Goal: Transaction & Acquisition: Purchase product/service

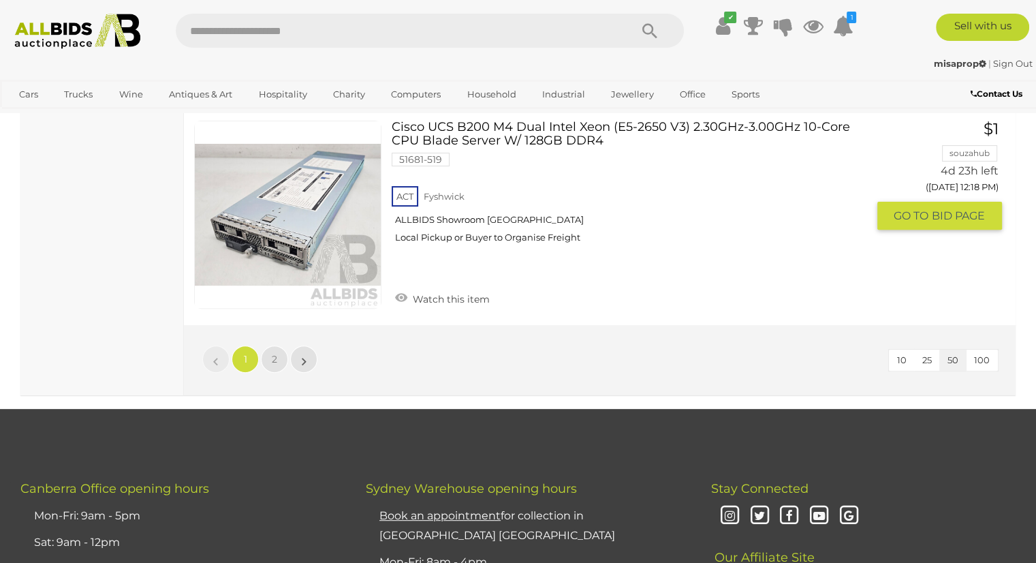
scroll to position [10965, 0]
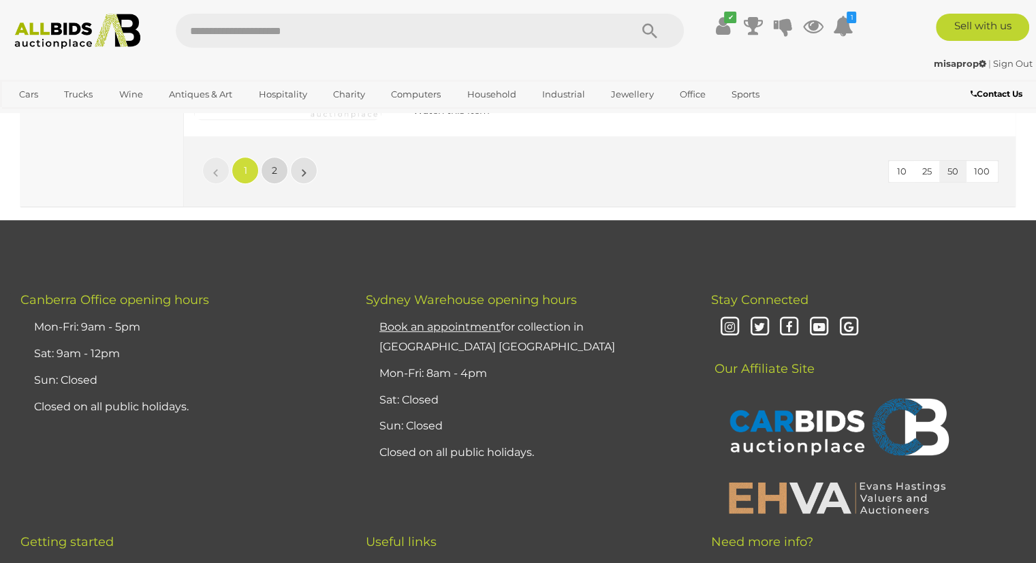
click at [270, 161] on link "2" at bounding box center [274, 170] width 27 height 27
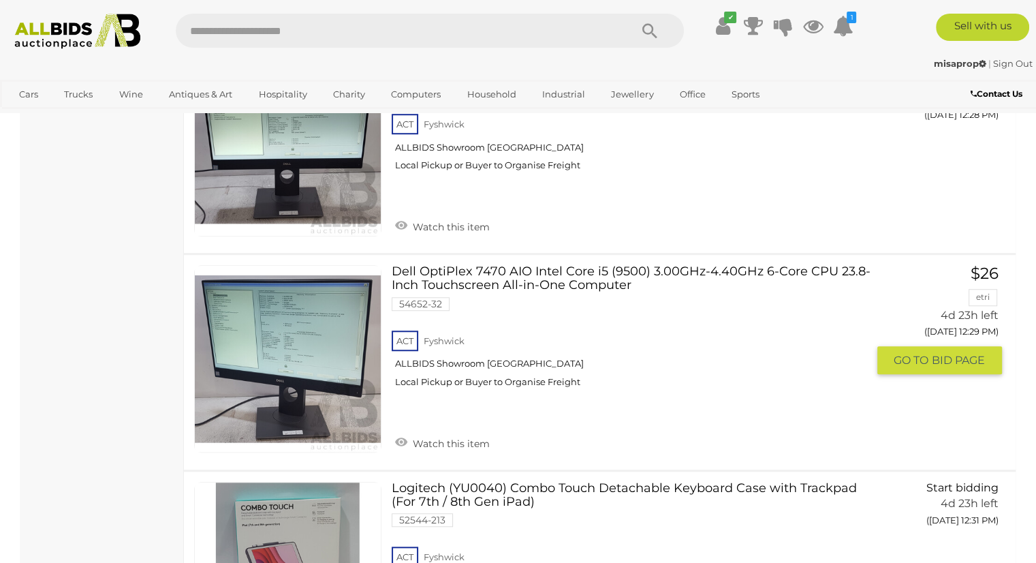
scroll to position [1182, 0]
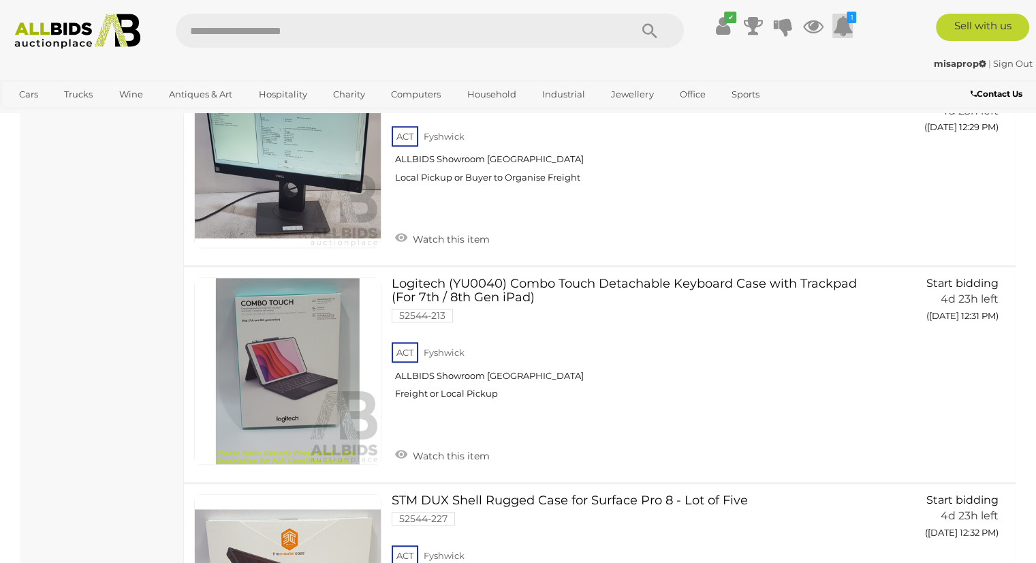
click at [843, 20] on icon at bounding box center [842, 26] width 20 height 25
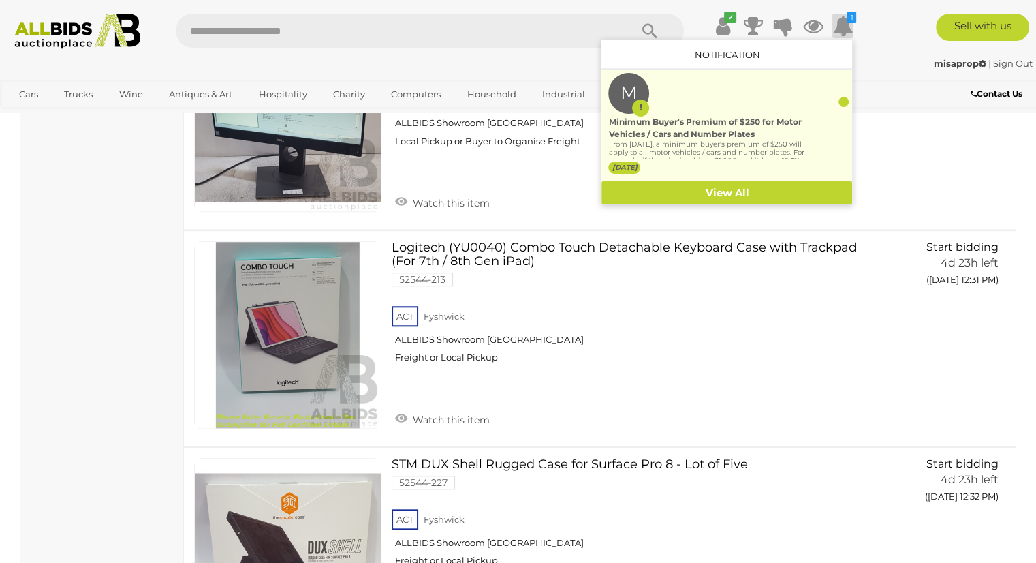
scroll to position [1250, 0]
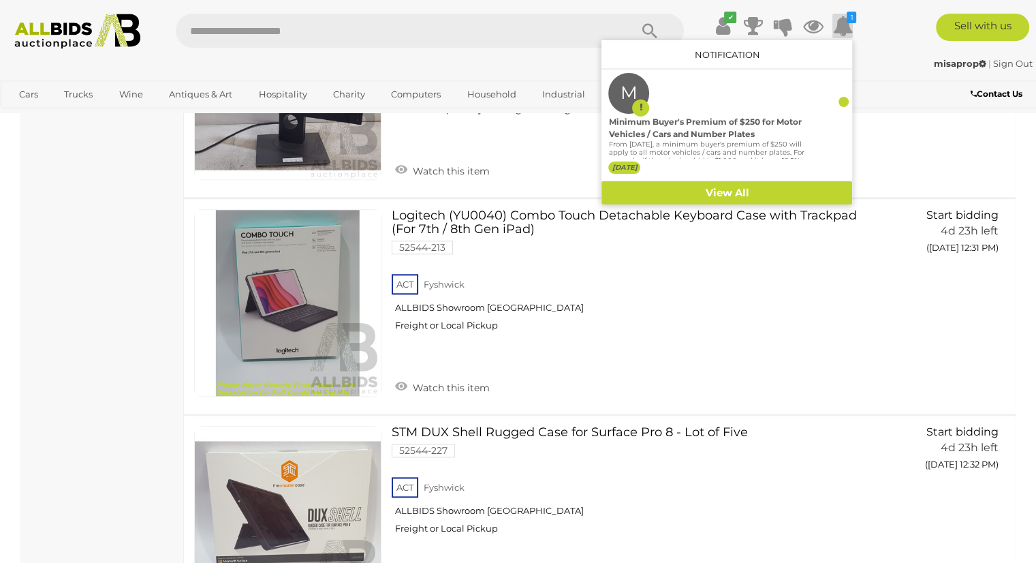
click at [891, 124] on div "Dell OptiPlex 7470 AIO Intel Core i5 (9500) 3.00GHz-4.40GHz 6-Core CPU 23.8-Inc…" at bounding box center [600, 89] width 852 height 215
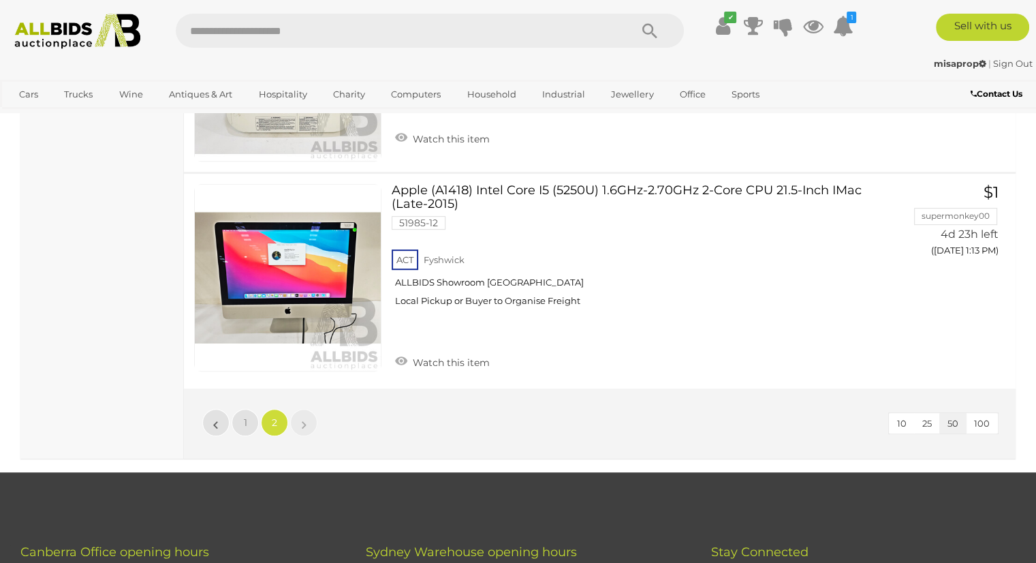
scroll to position [6086, 0]
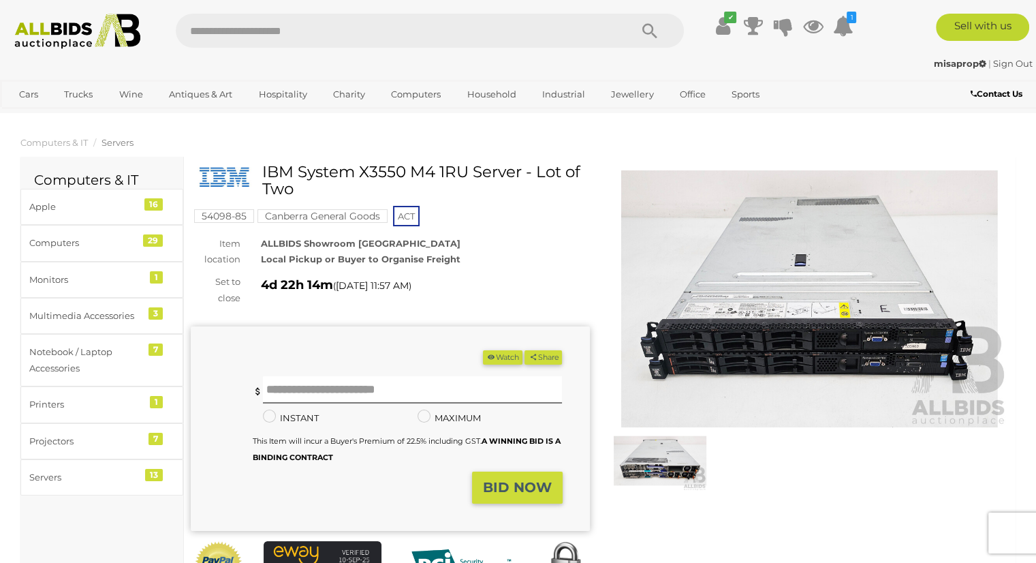
click at [730, 329] on img at bounding box center [809, 298] width 399 height 257
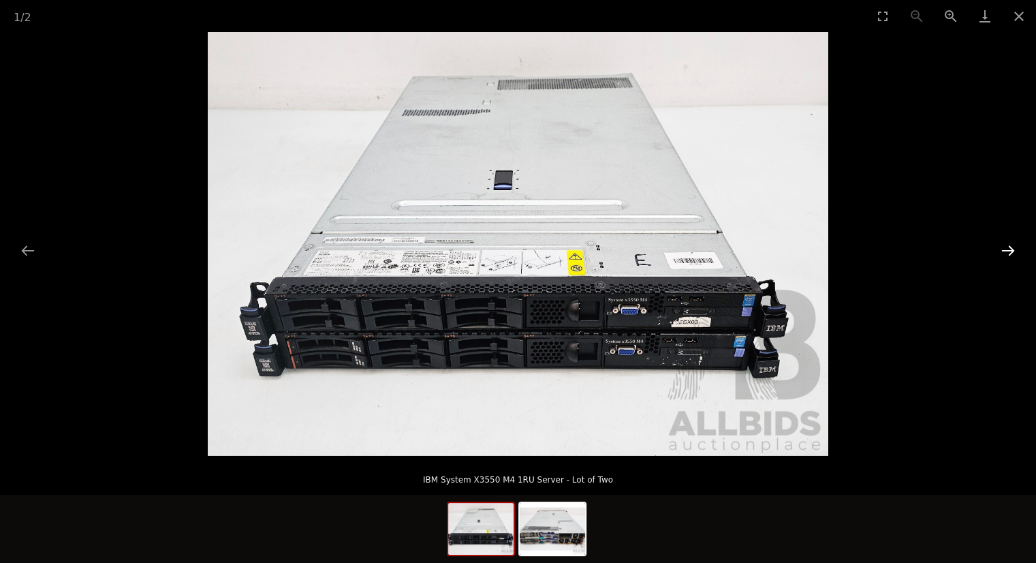
click at [1006, 253] on button "Next slide" at bounding box center [1008, 250] width 29 height 27
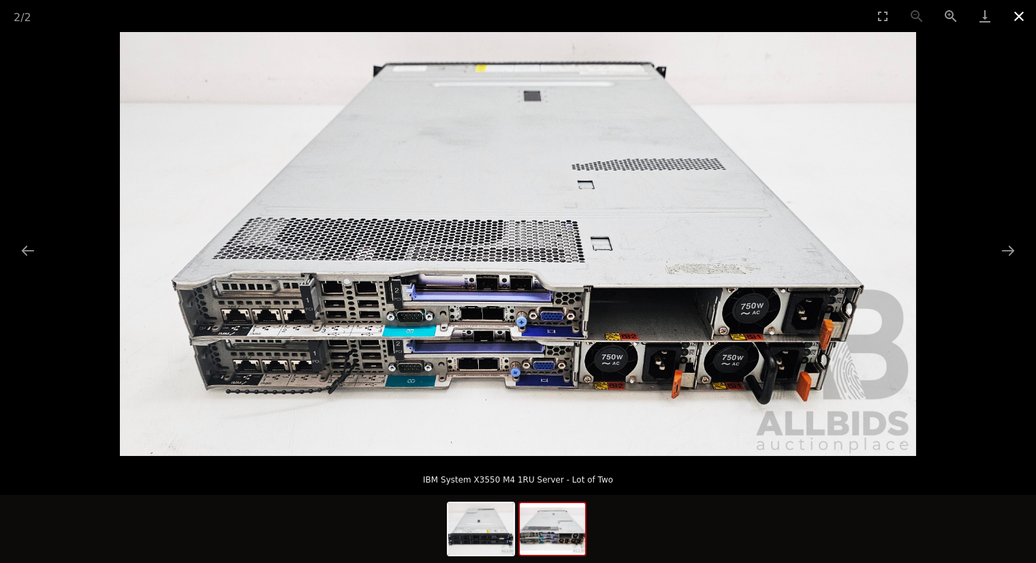
click at [1010, 21] on button "Close gallery" at bounding box center [1019, 16] width 34 height 32
